Goal: Navigation & Orientation: Find specific page/section

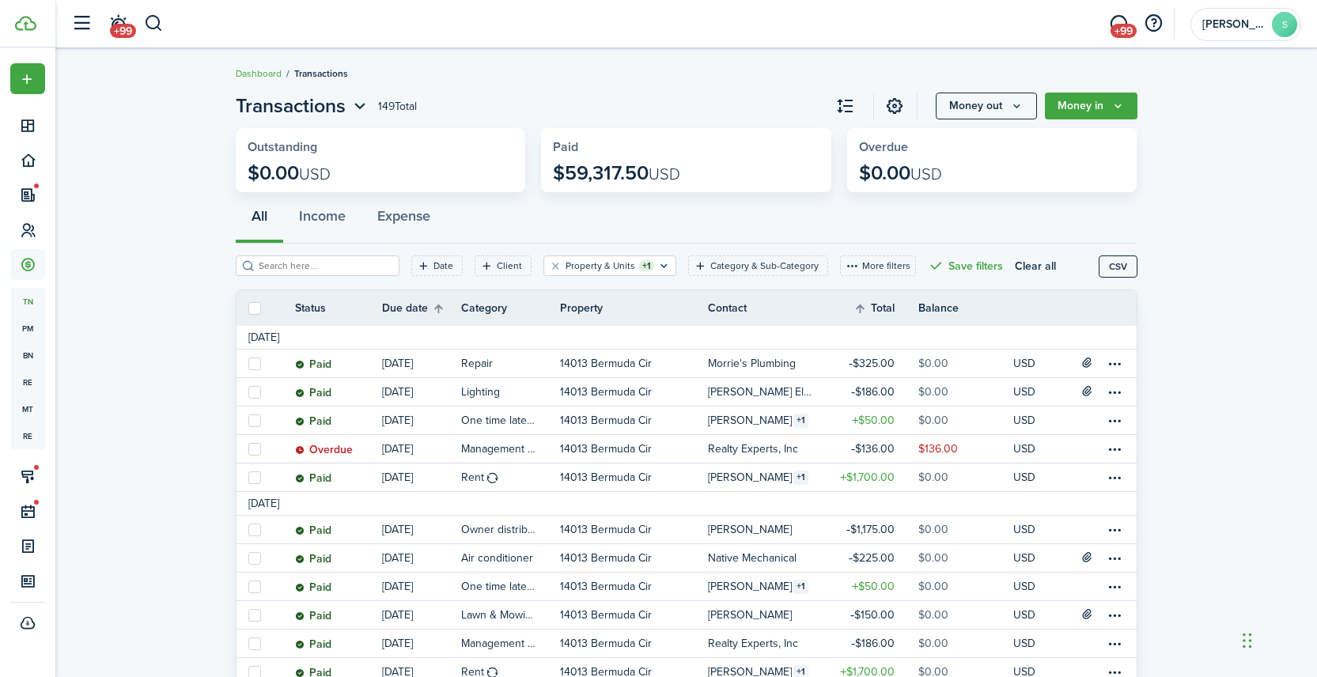
click at [156, 25] on button "button" at bounding box center [154, 23] width 20 height 27
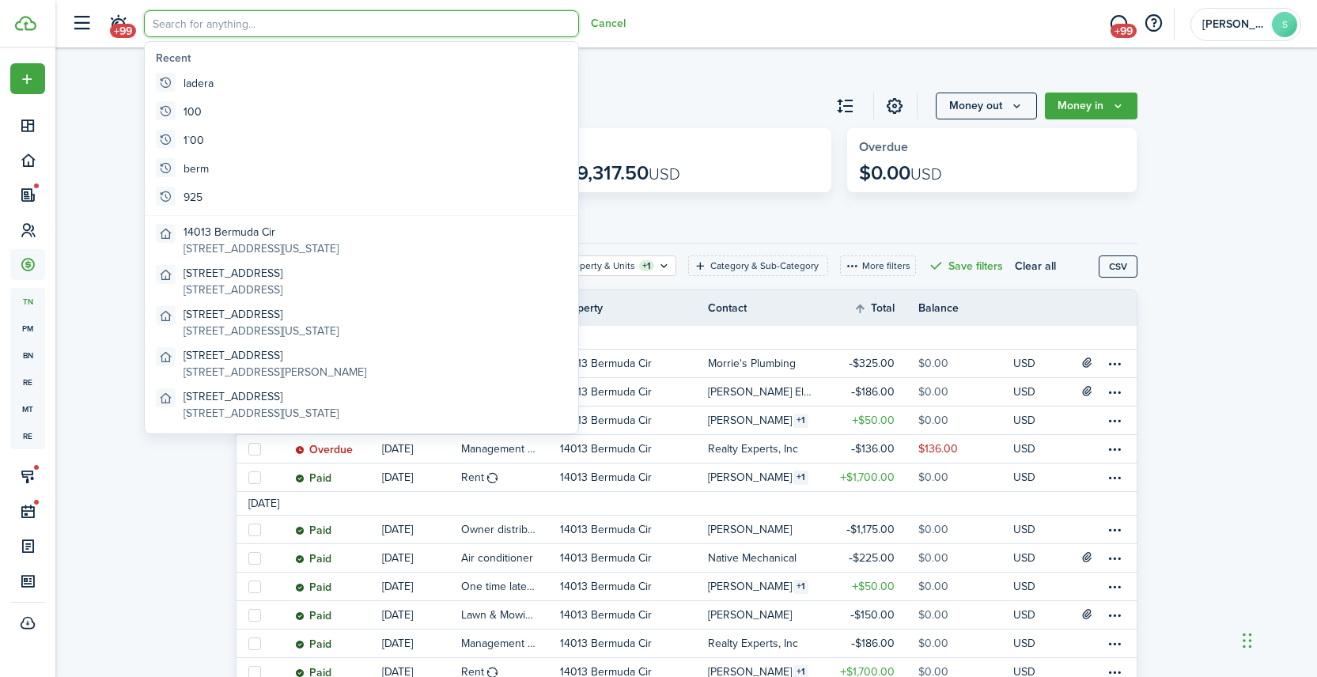
click at [190, 31] on input "search" at bounding box center [361, 23] width 435 height 27
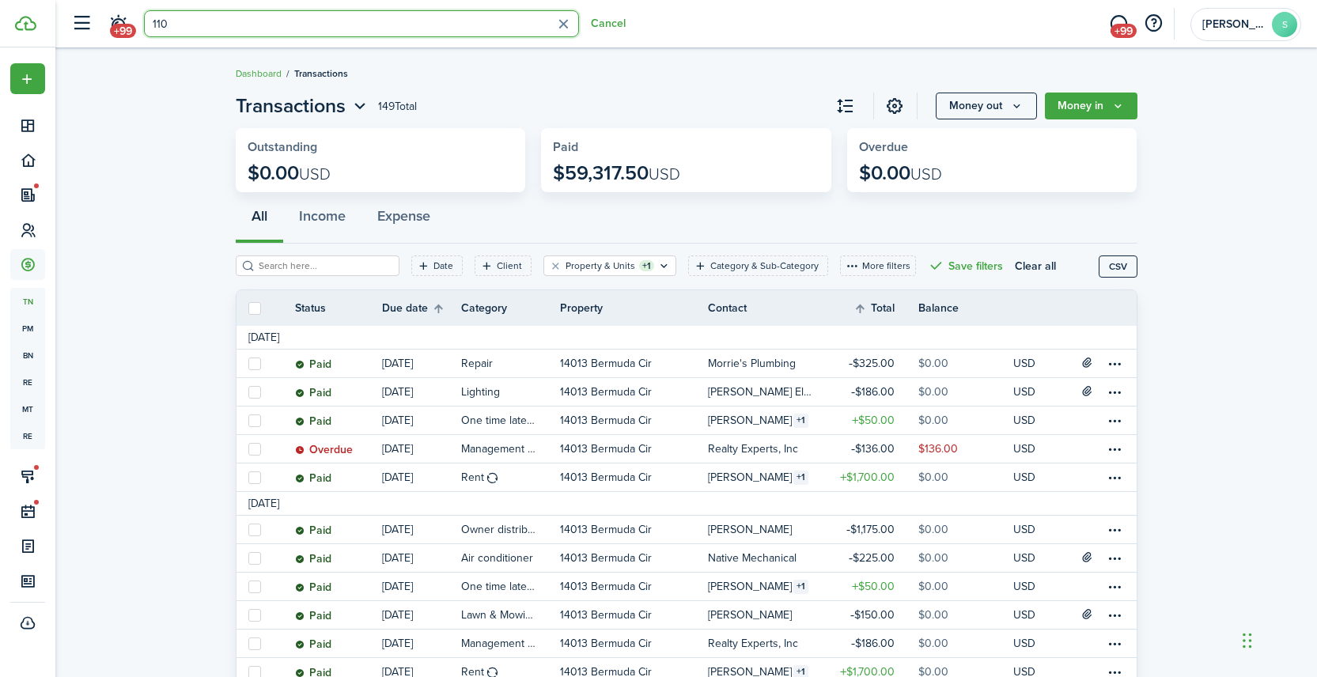
type input "1100"
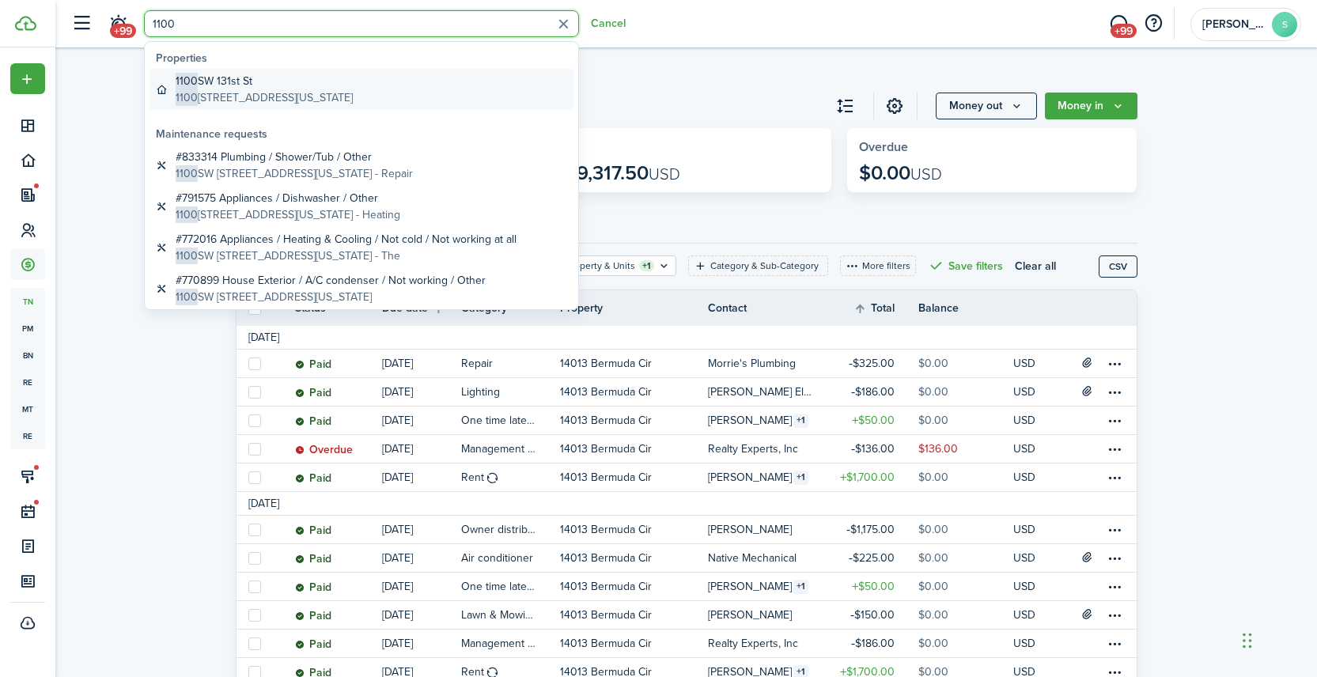
click at [238, 78] on global-search-item-title "[STREET_ADDRESS]" at bounding box center [264, 81] width 177 height 17
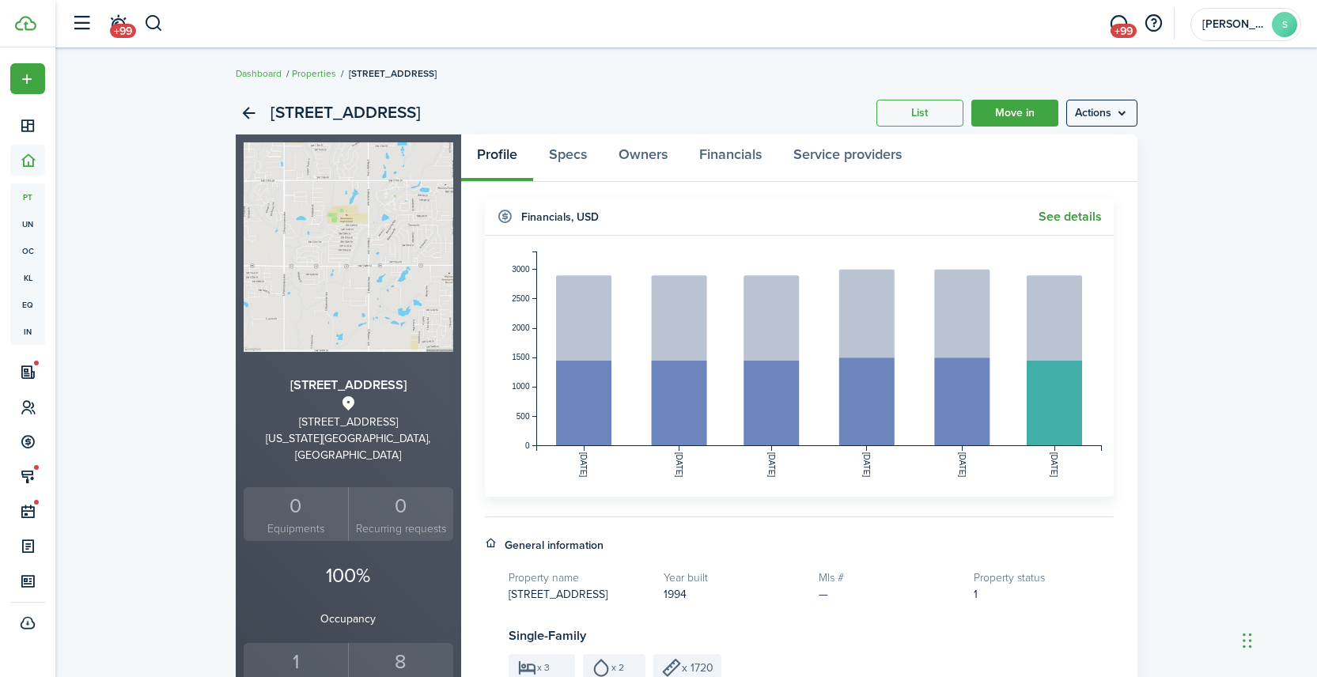
click at [1080, 219] on link "See details" at bounding box center [1070, 217] width 63 height 14
